Goal: Check status: Check status

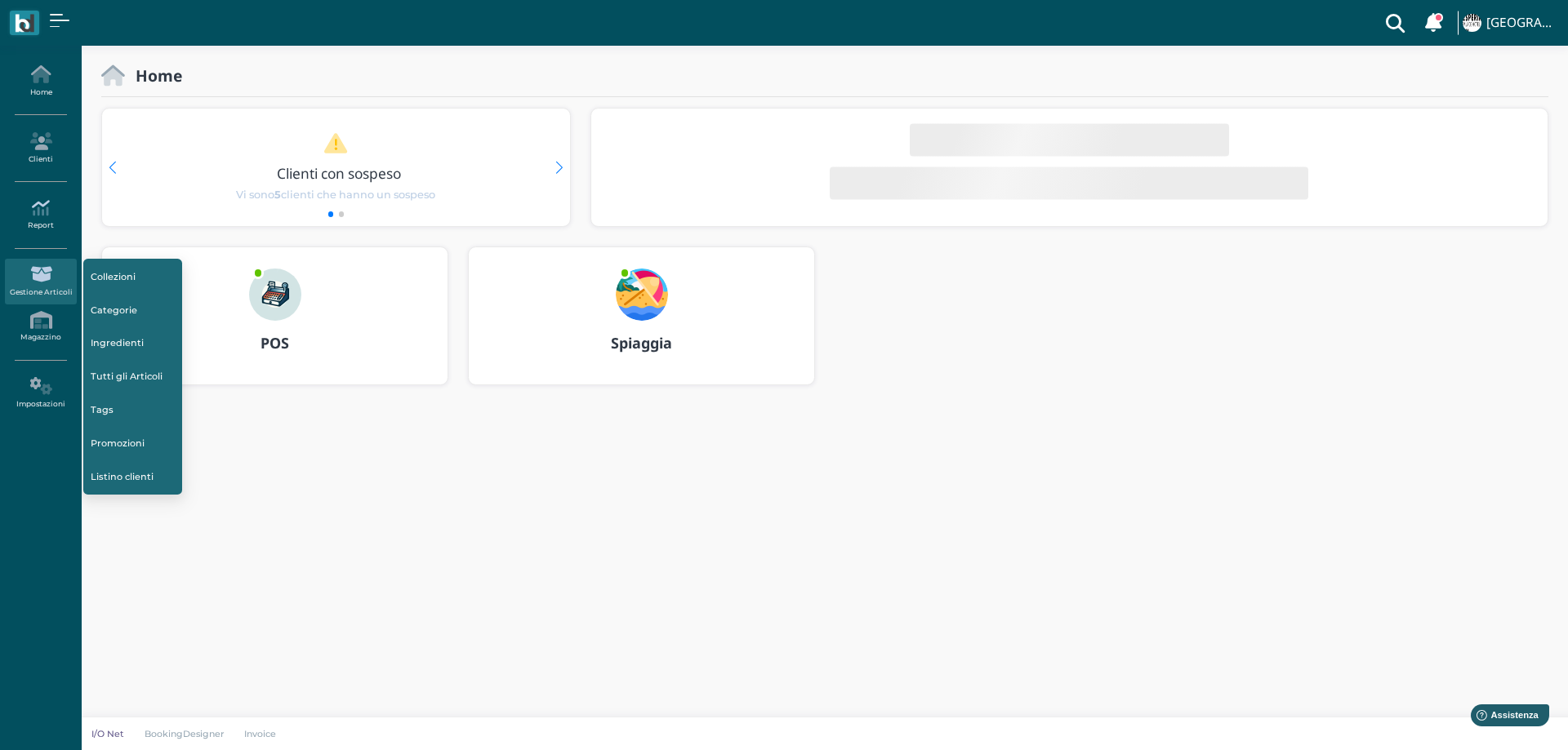
click at [34, 213] on icon at bounding box center [40, 208] width 71 height 18
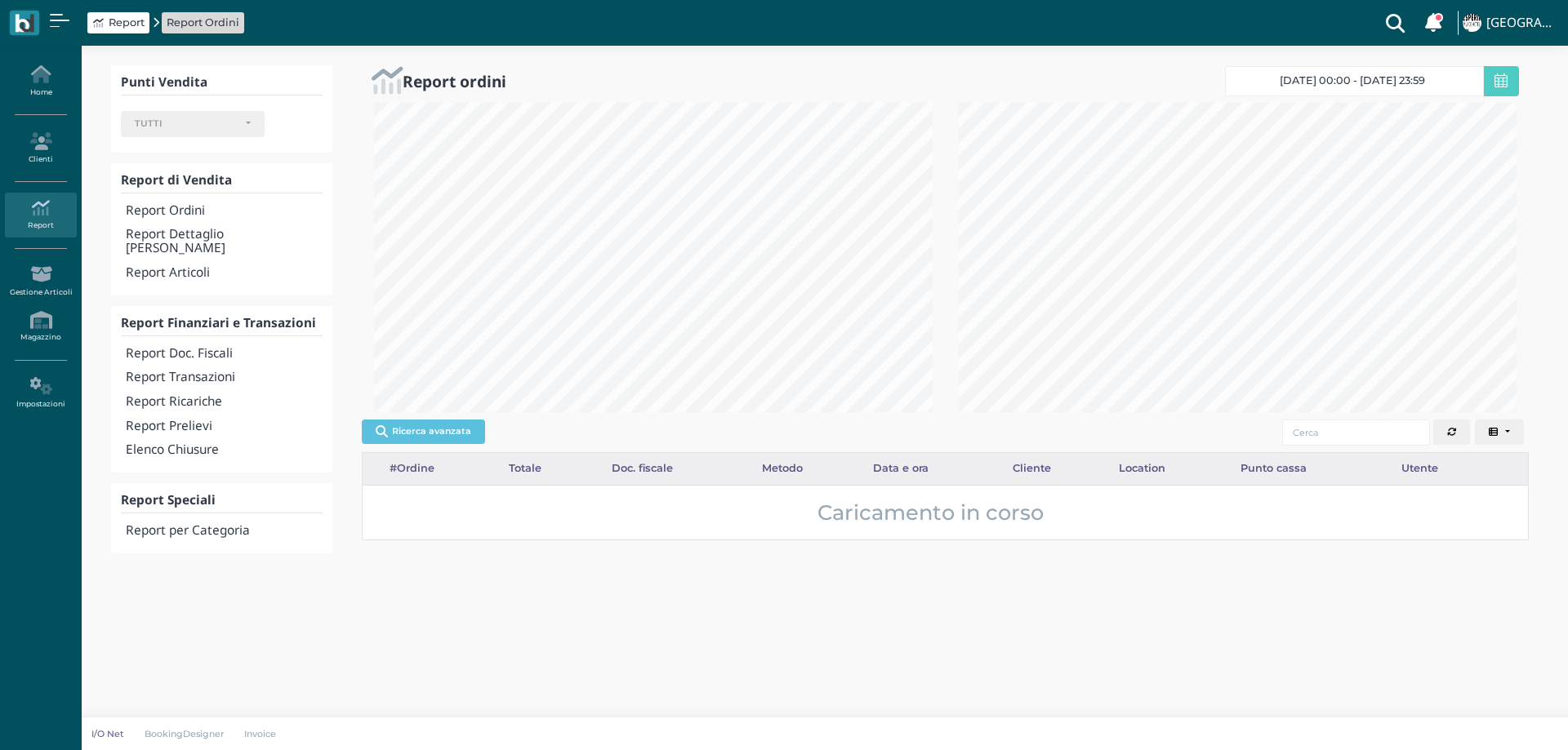
select select
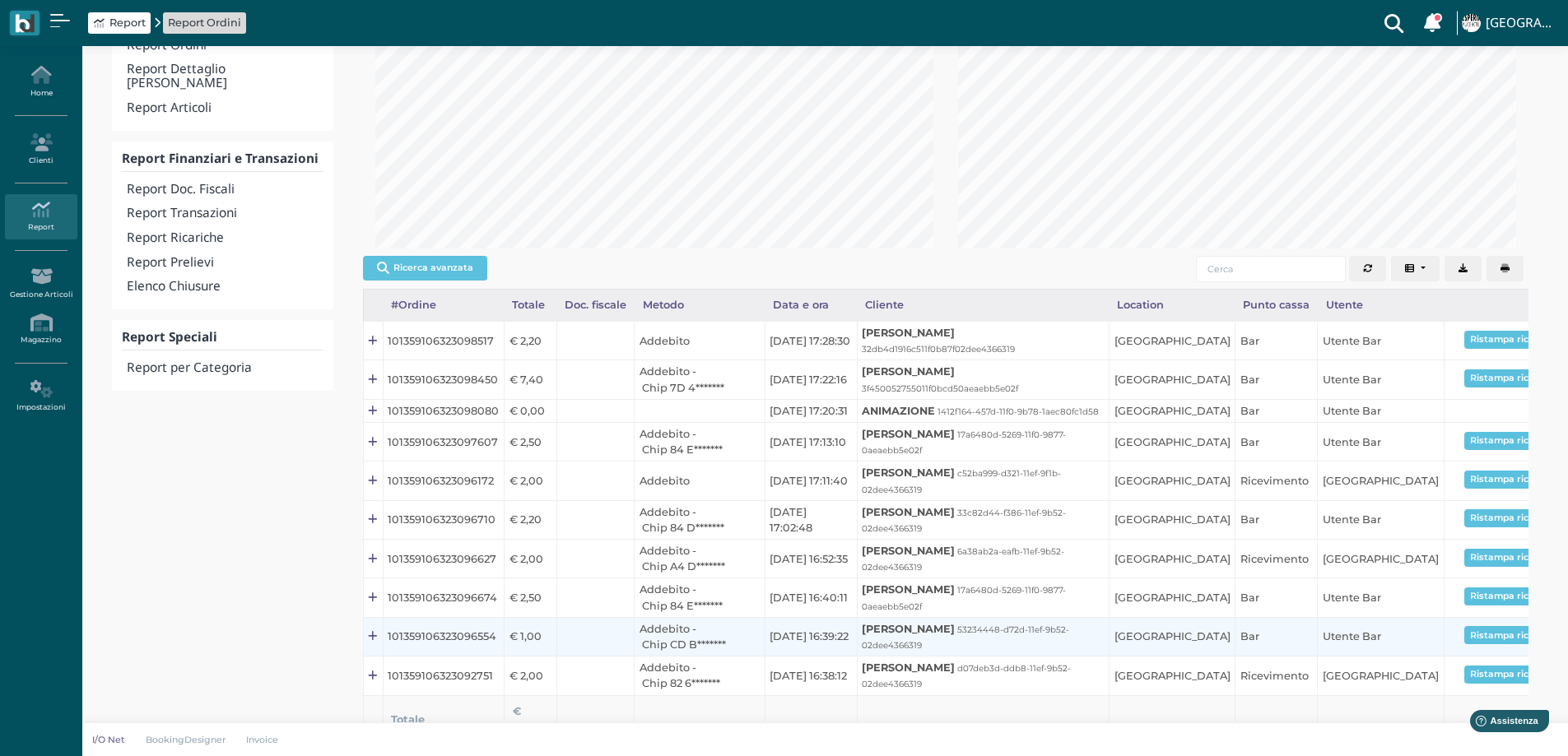
scroll to position [6, 0]
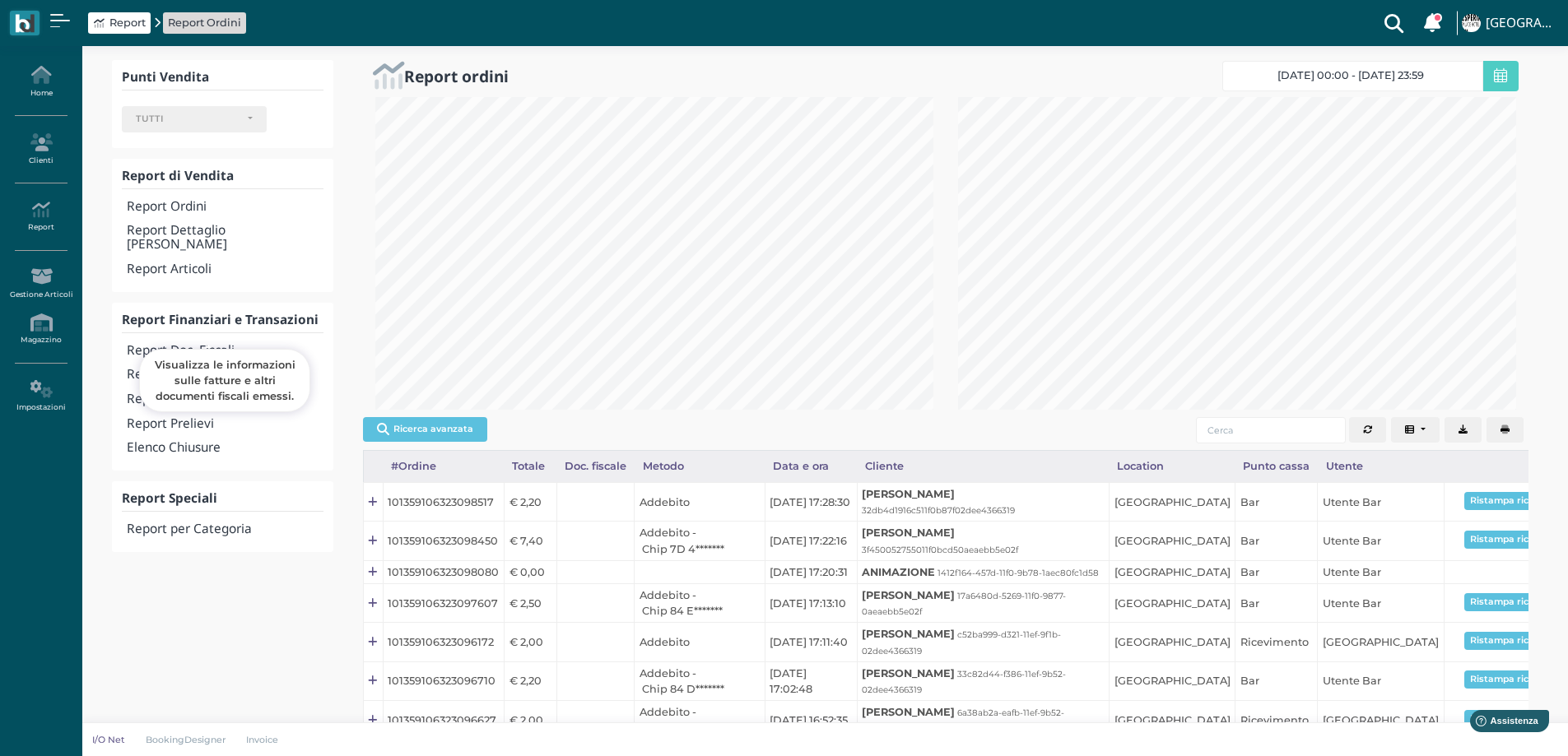
click at [204, 344] on h4 "Report Doc. Fiscali" at bounding box center [224, 351] width 195 height 14
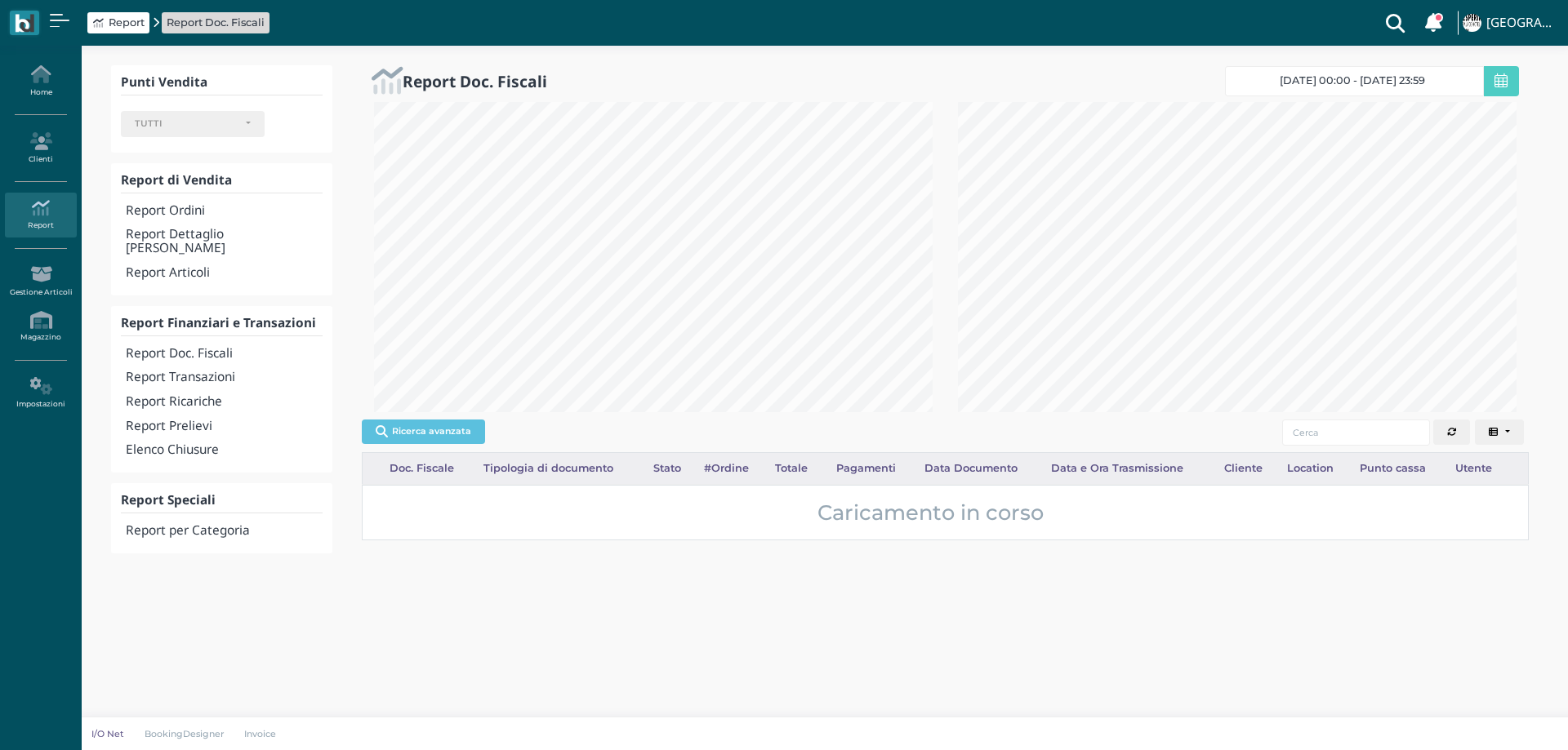
select select
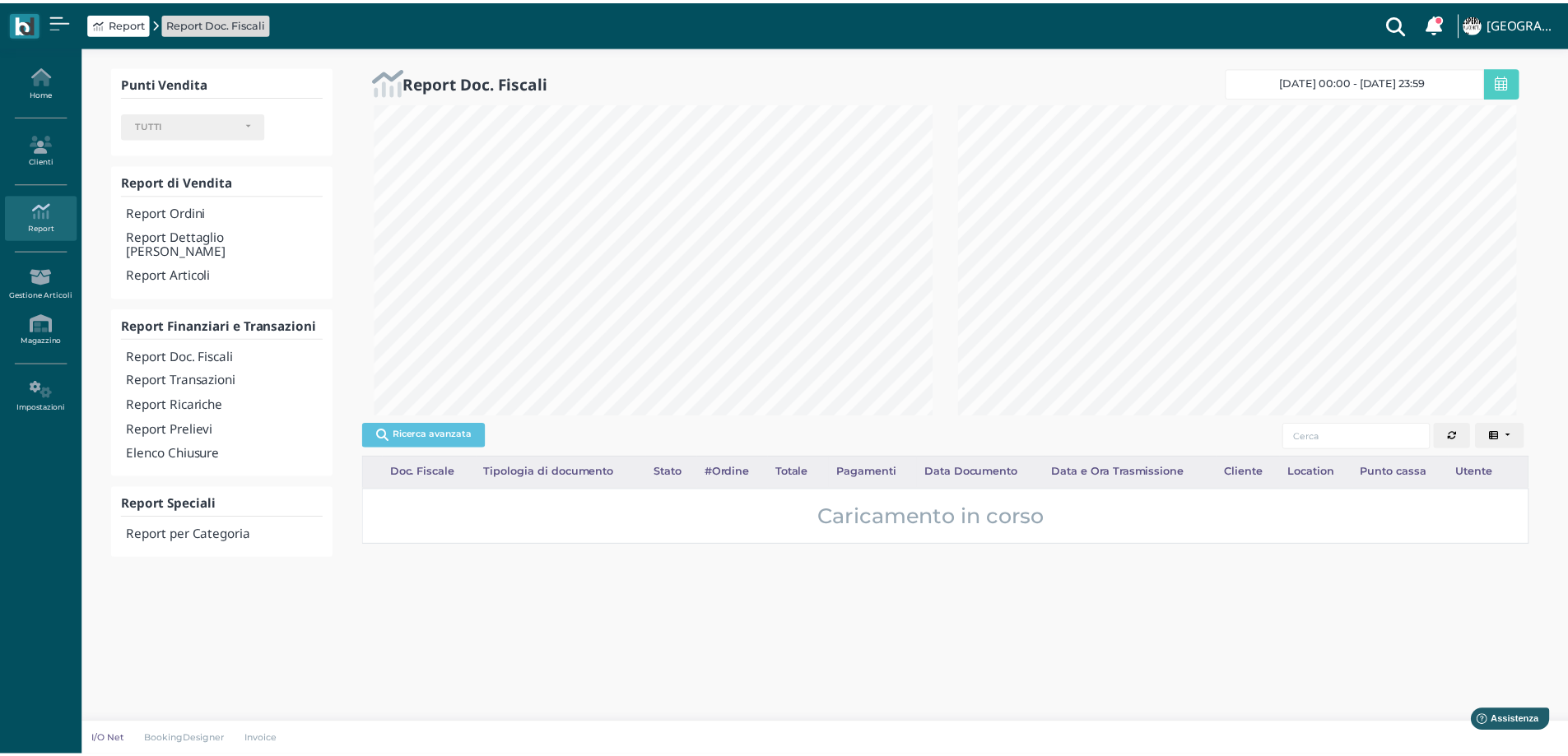
scroll to position [822715, 822331]
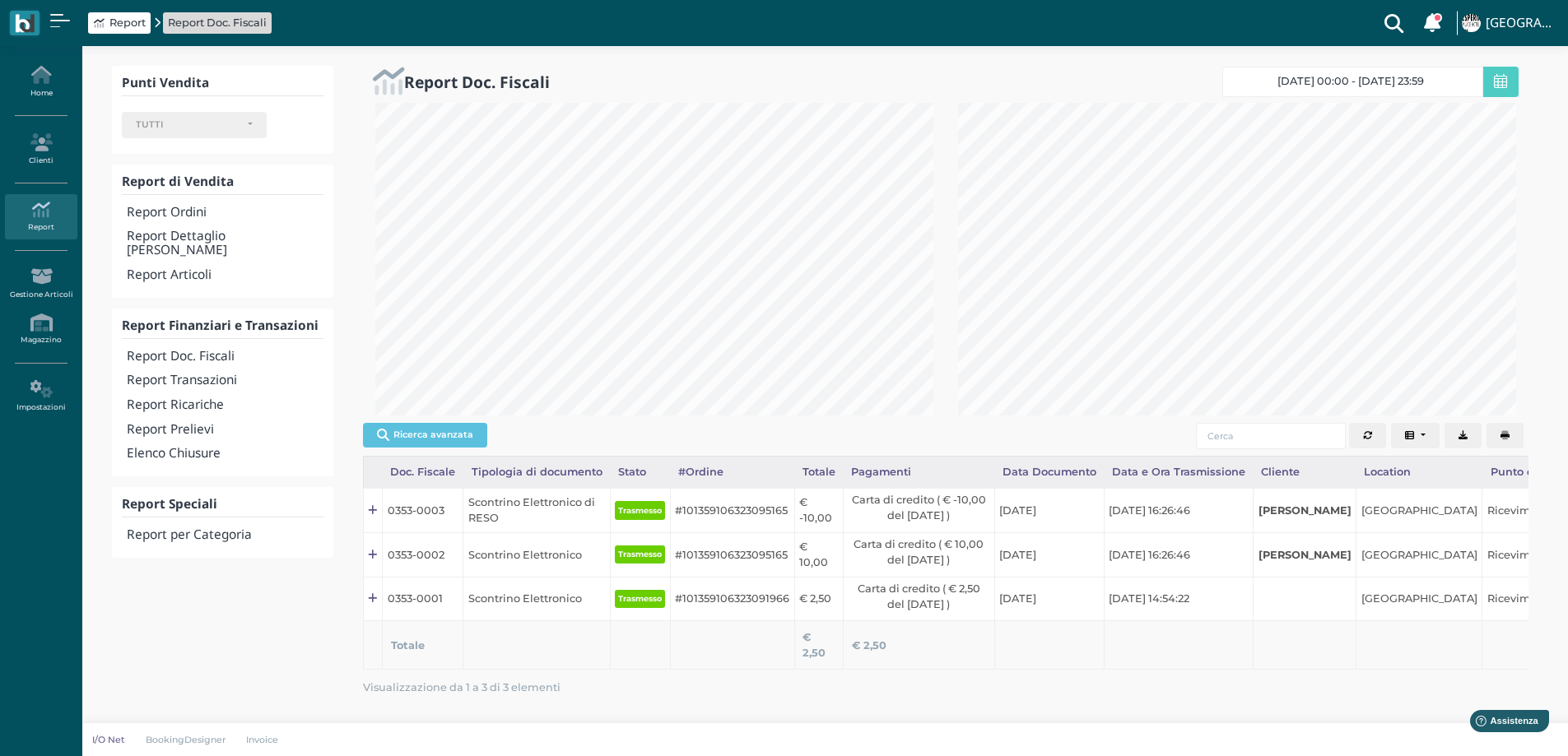
click at [50, 218] on icon at bounding box center [40, 210] width 71 height 18
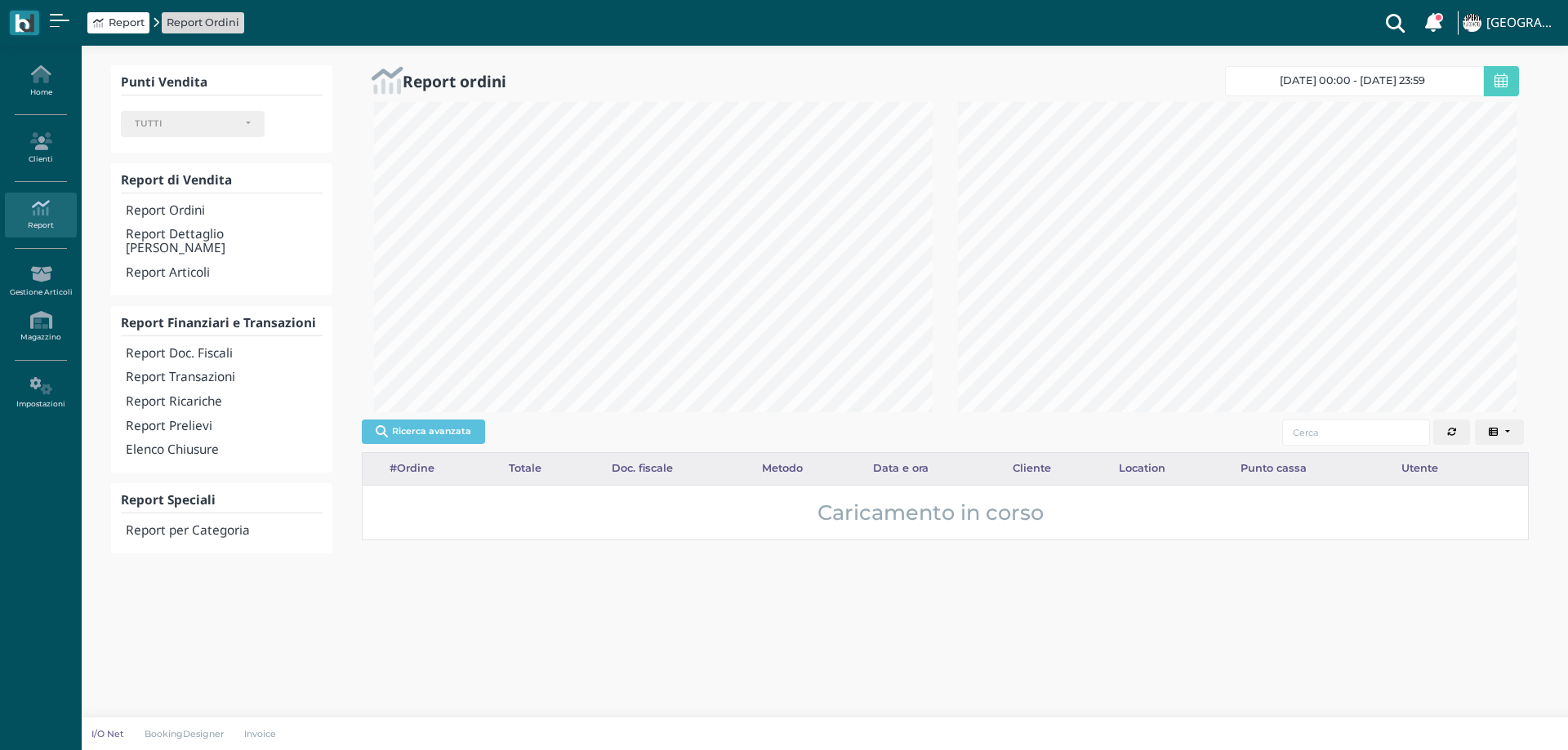
select select
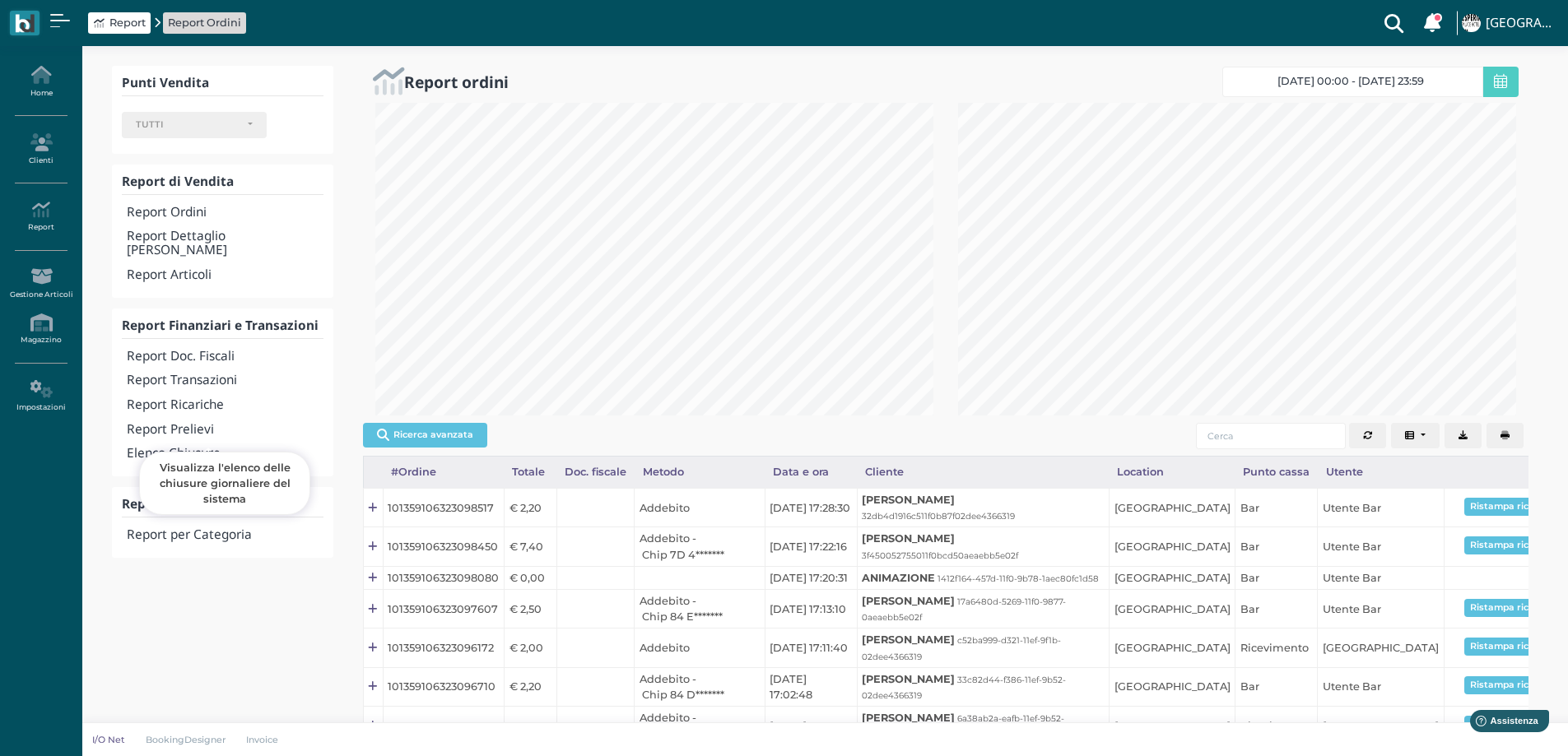
click at [182, 447] on h4 "Elenco Chiusure" at bounding box center [224, 454] width 195 height 14
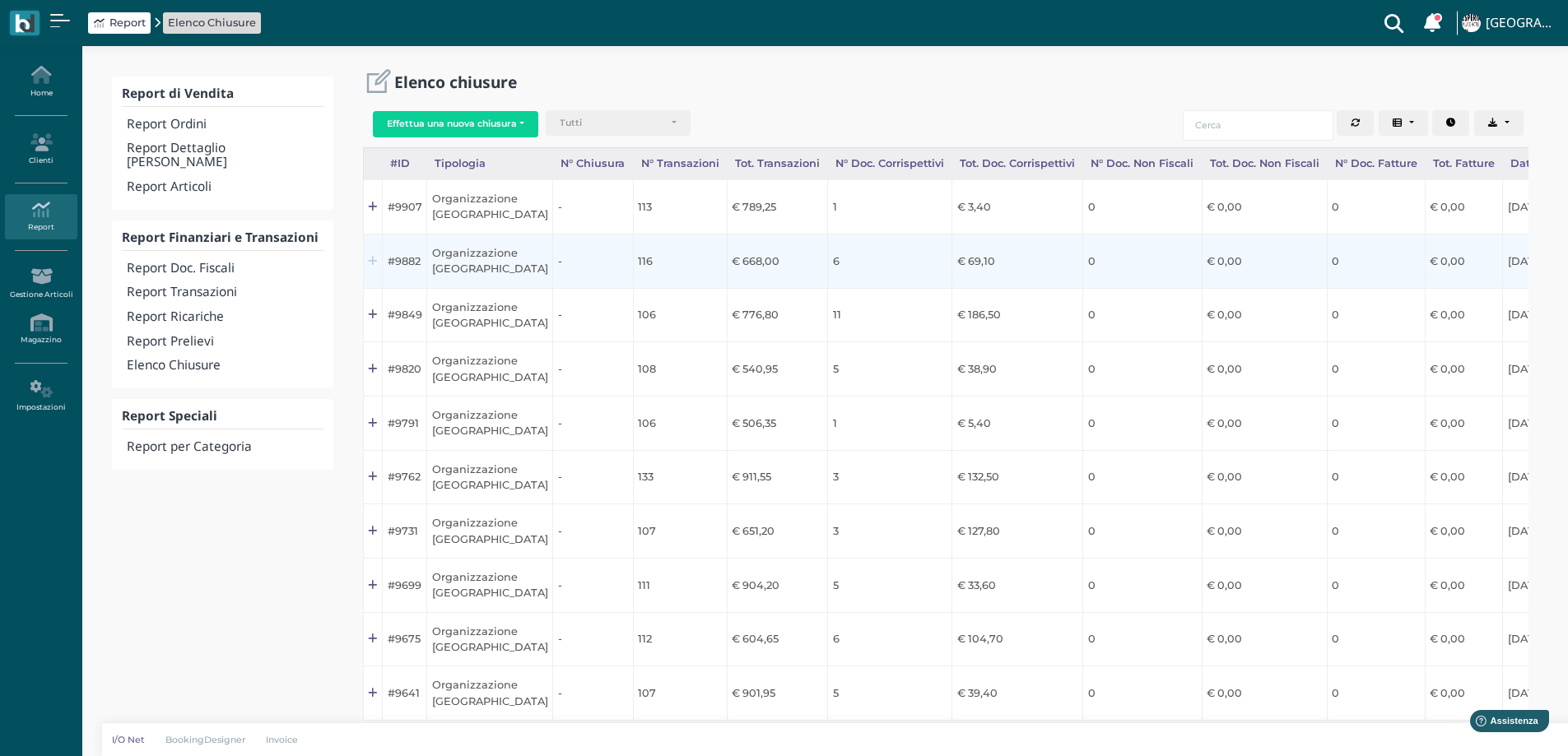
click at [375, 259] on icon at bounding box center [372, 262] width 9 height 11
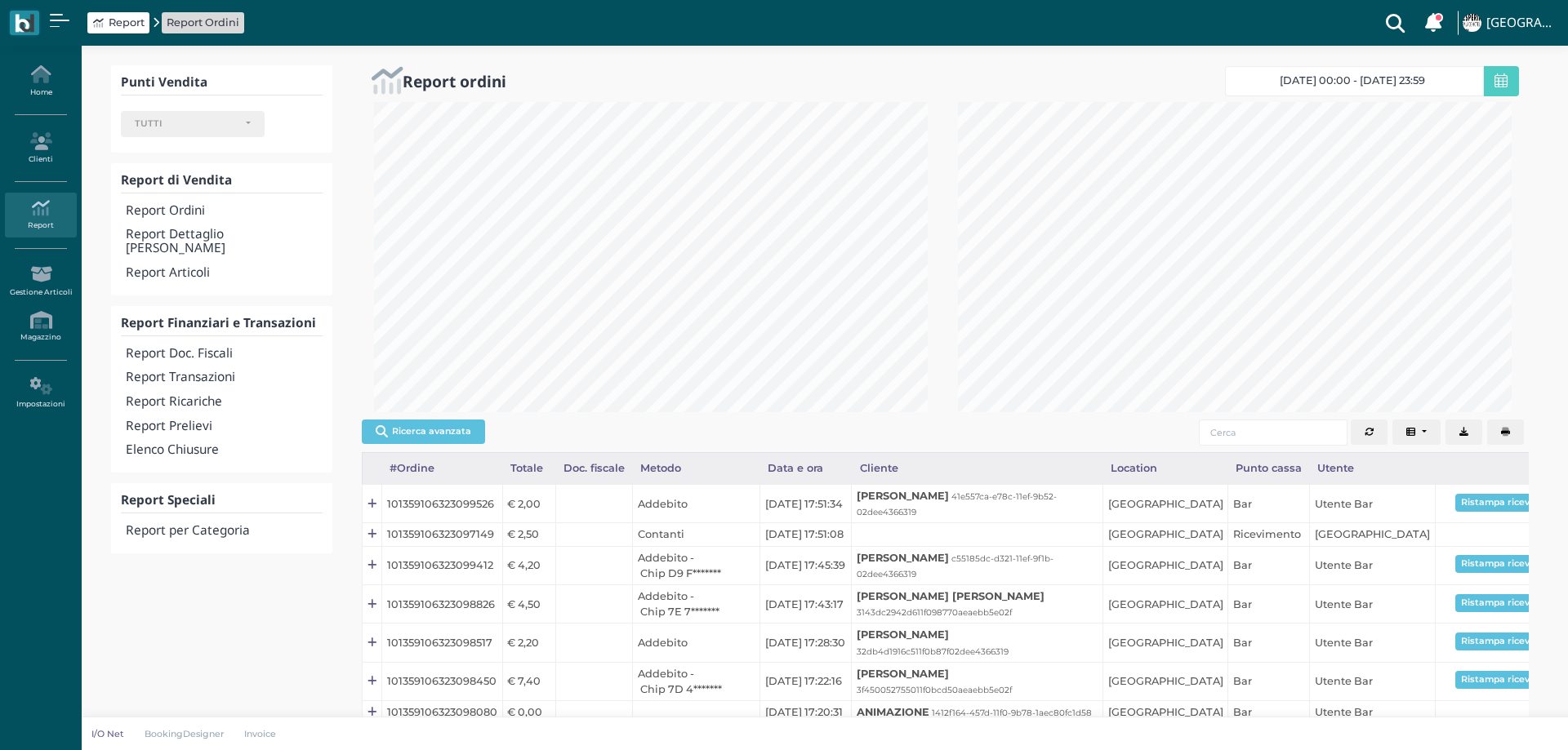
select select
click at [206, 444] on h4 "Elenco Chiusure" at bounding box center [222, 450] width 194 height 14
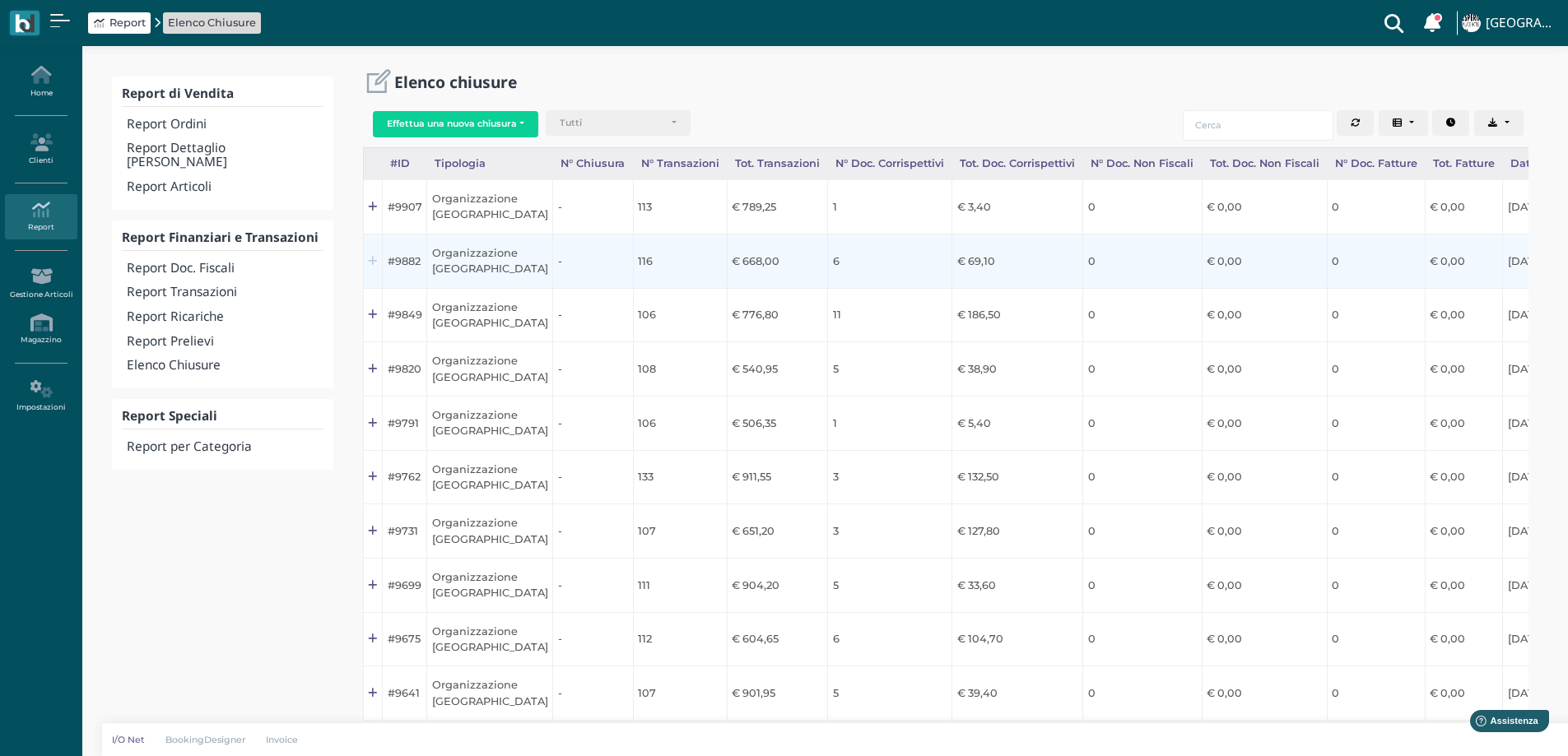
click at [372, 259] on icon at bounding box center [372, 262] width 9 height 11
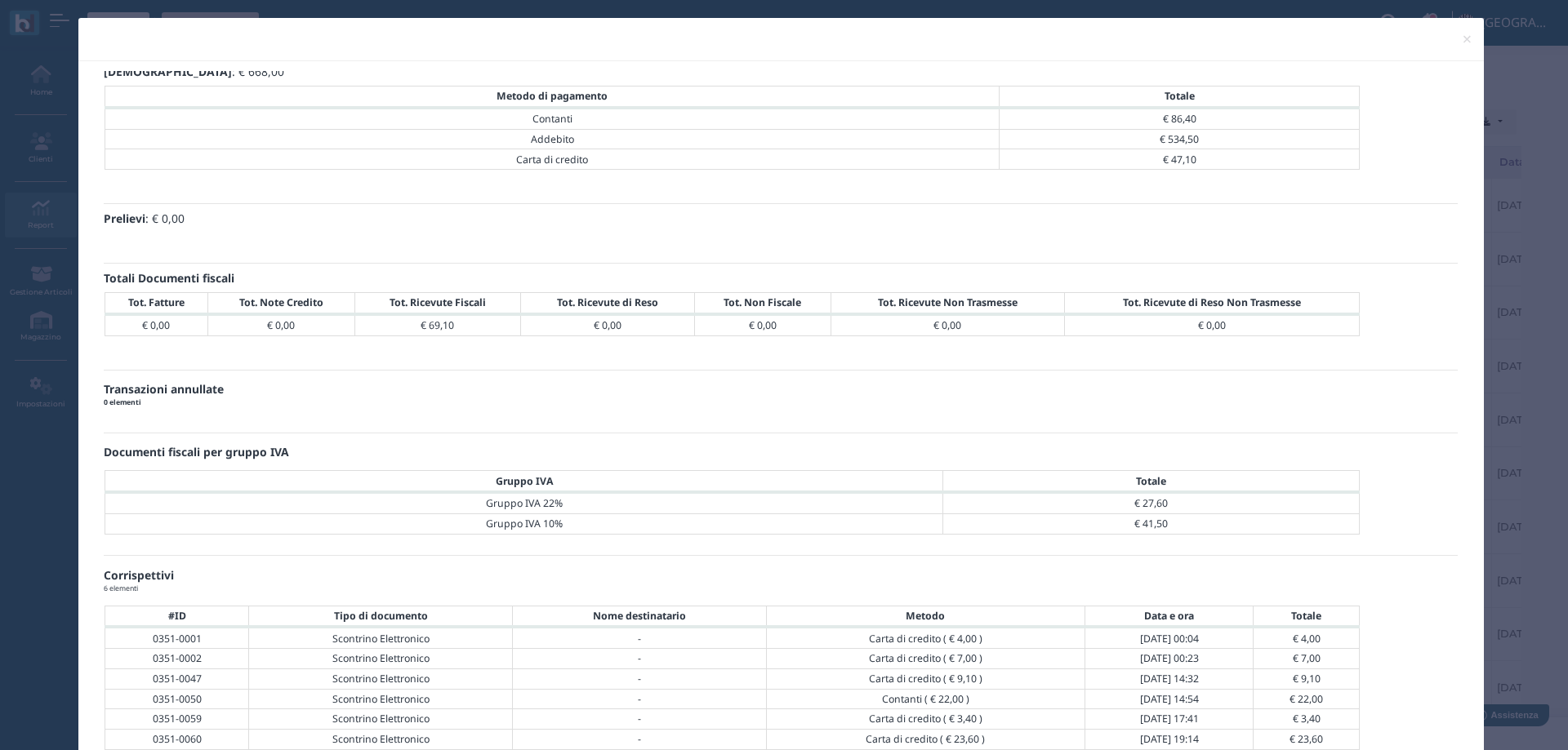
scroll to position [683, 0]
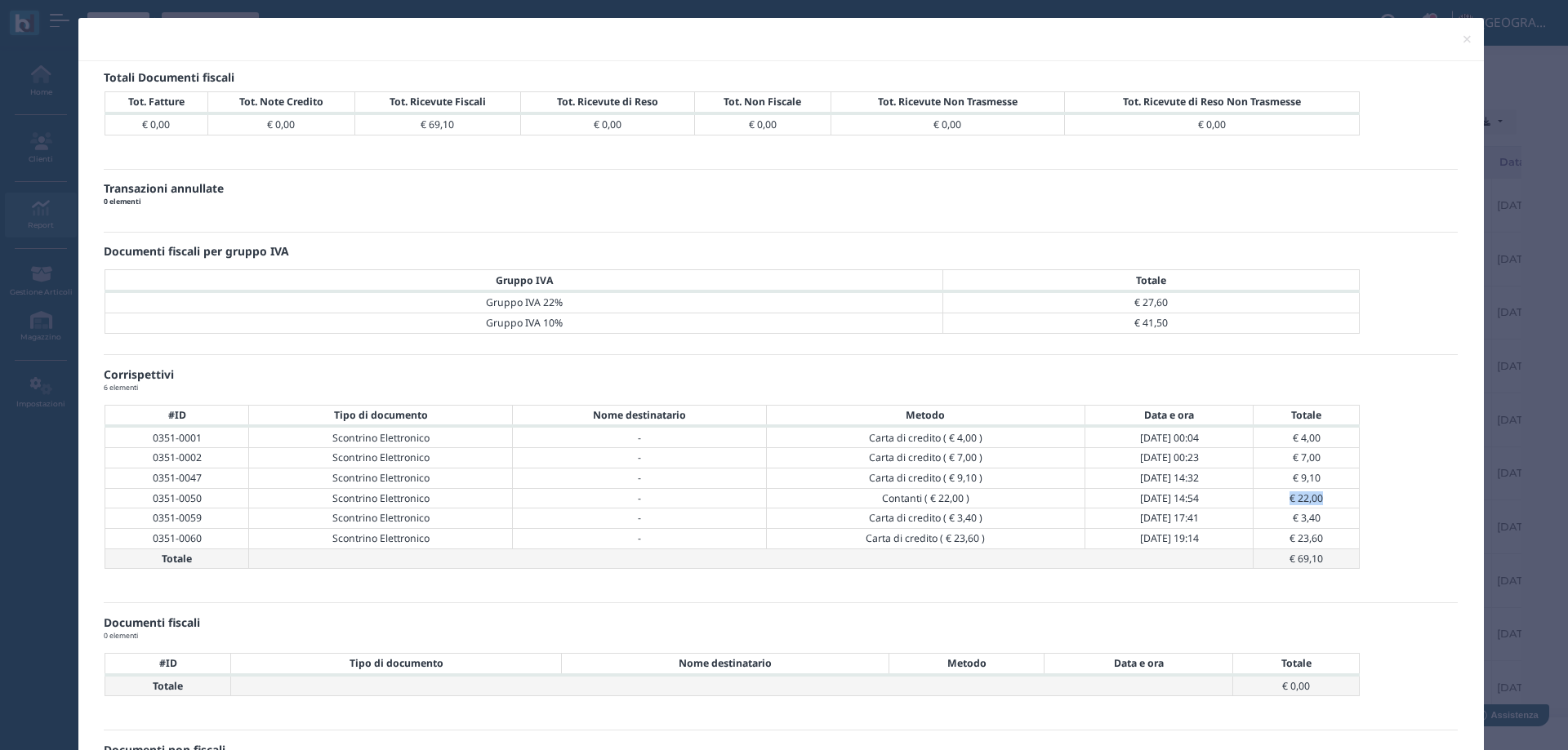
drag, startPoint x: 1610, startPoint y: 608, endPoint x: 1544, endPoint y: 600, distance: 66.5
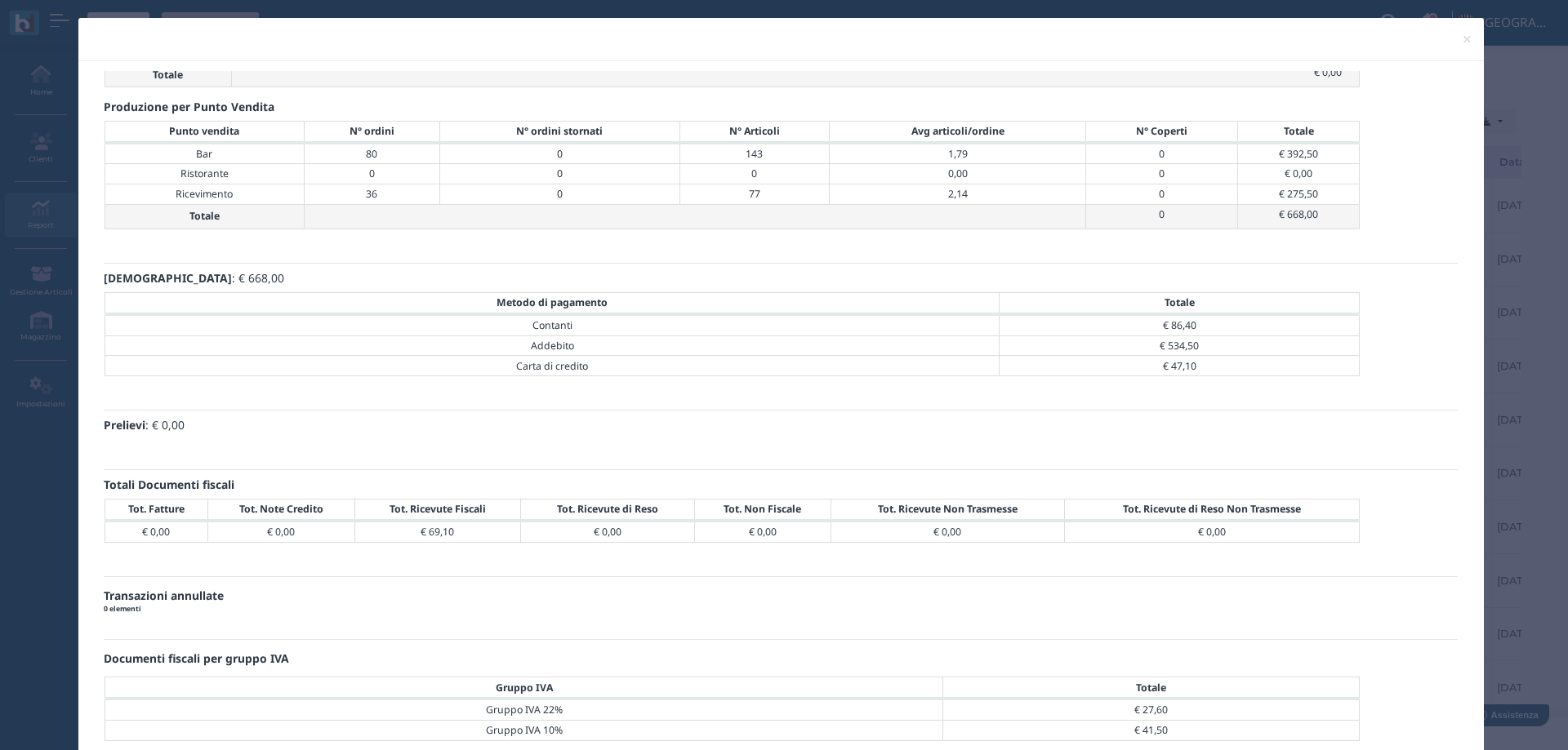
scroll to position [172, 0]
drag, startPoint x: 1439, startPoint y: 398, endPoint x: 1390, endPoint y: 392, distance: 49.4
click at [541, 57] on h4 "€ 86,40" at bounding box center [407, 49] width 269 height 14
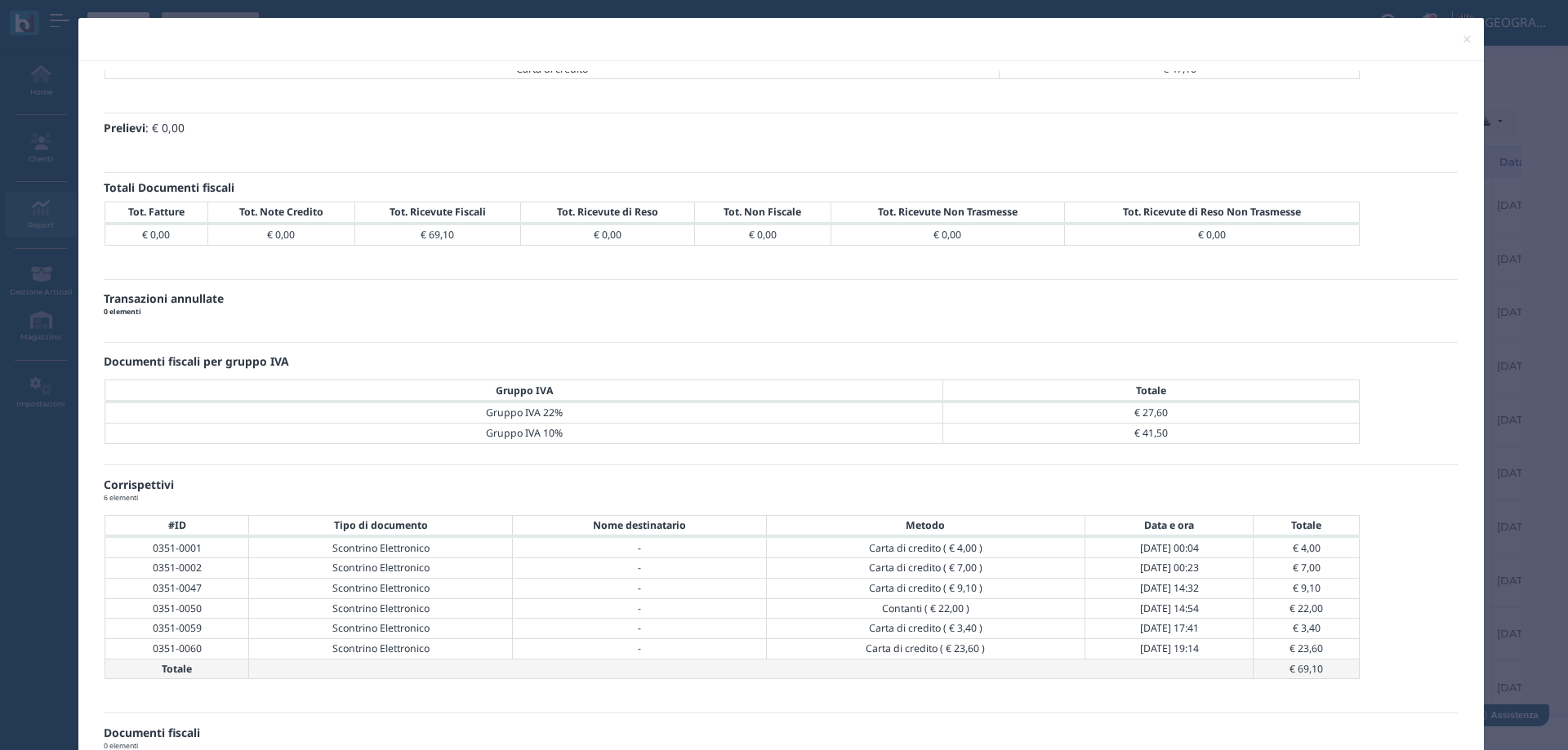
scroll to position [683, 0]
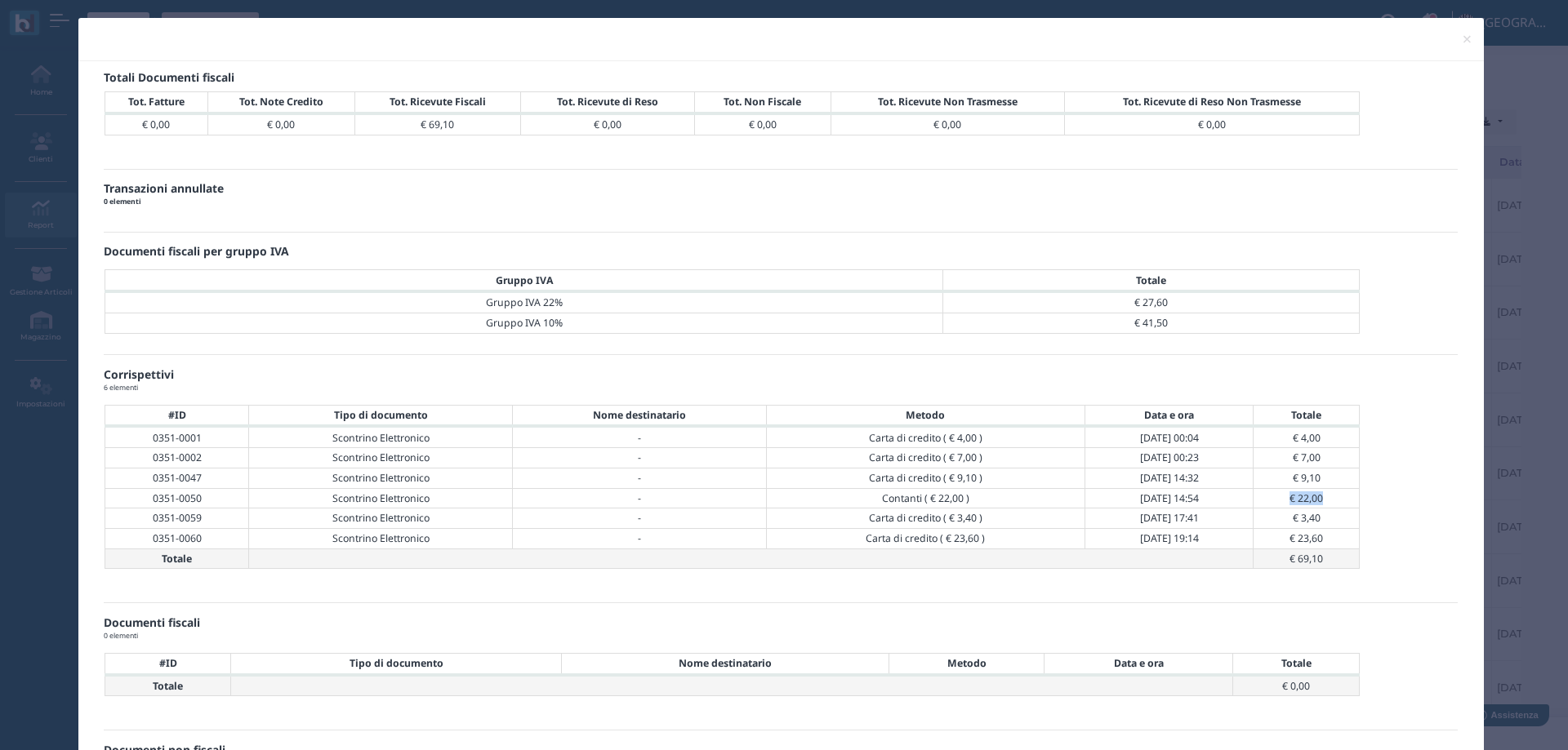
drag, startPoint x: 1608, startPoint y: 599, endPoint x: 1541, endPoint y: 610, distance: 67.9
